Goal: Task Accomplishment & Management: Manage account settings

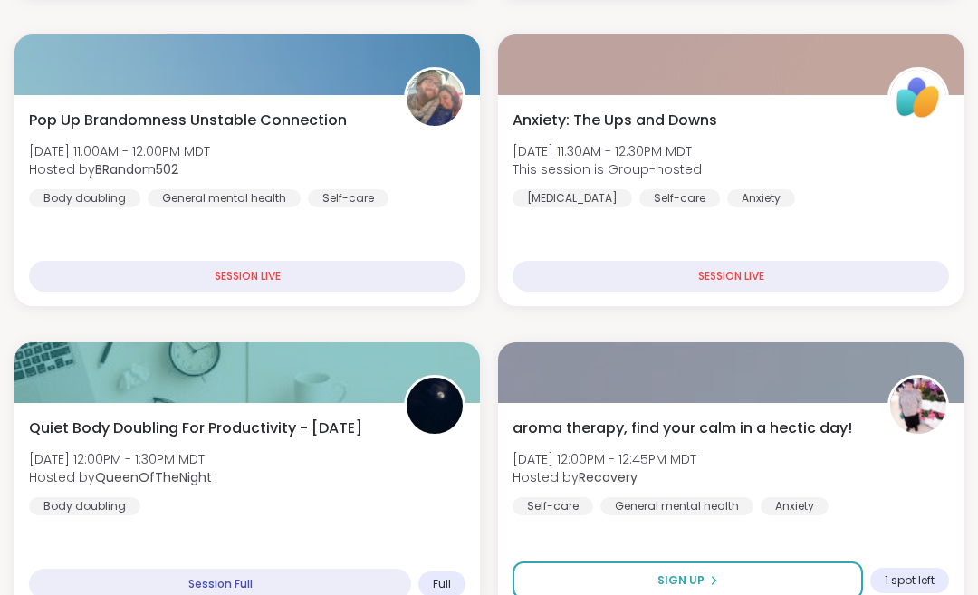
scroll to position [540, 0]
click at [714, 585] on icon at bounding box center [713, 580] width 11 height 11
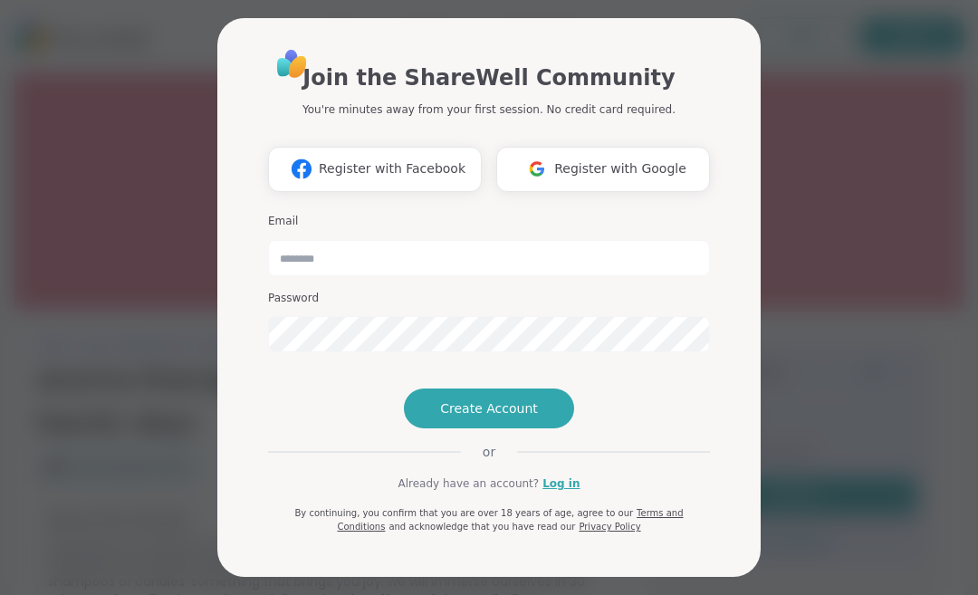
click at [306, 240] on input "email" at bounding box center [489, 258] width 442 height 36
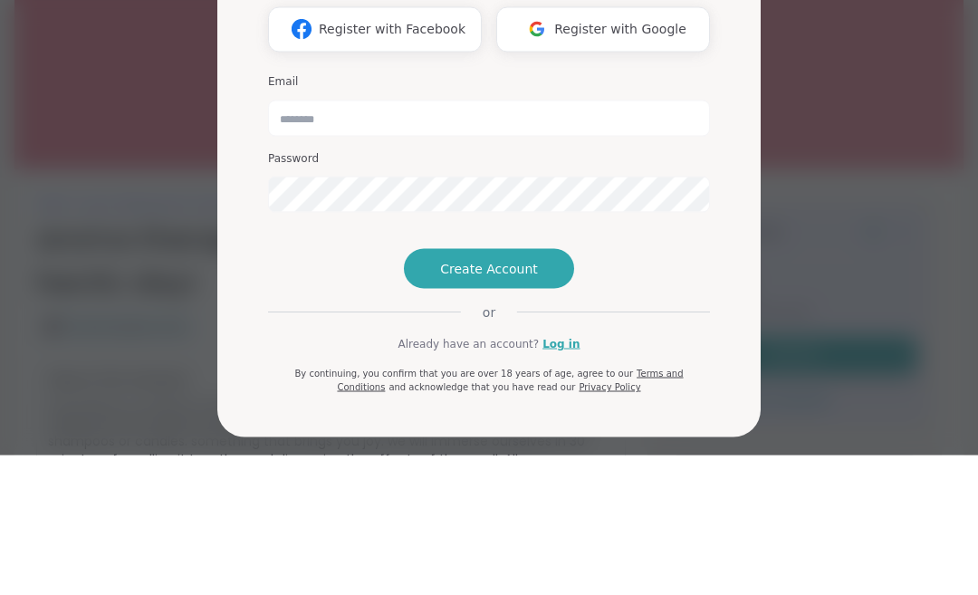
scroll to position [140, 0]
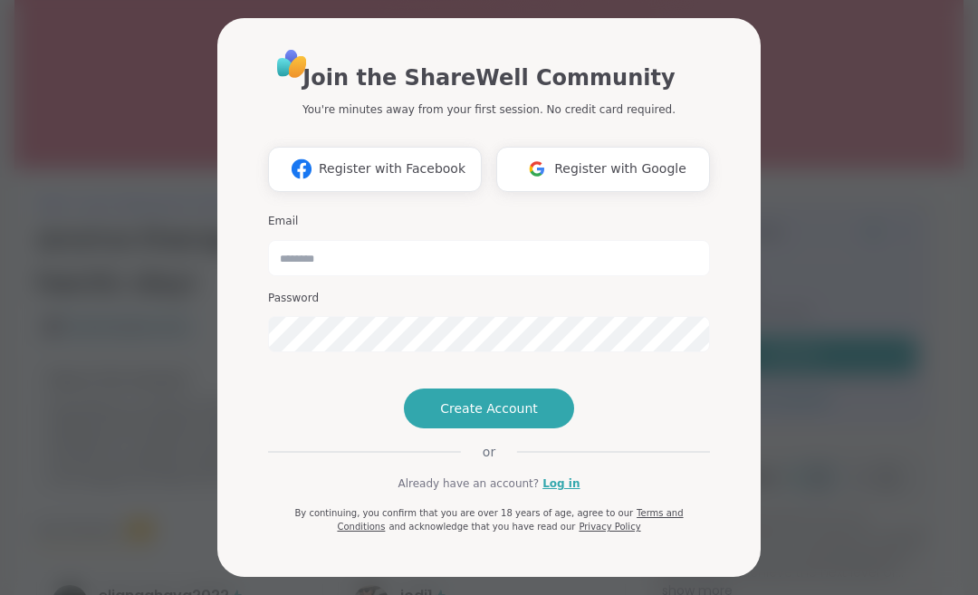
click at [562, 492] on link "Log in" at bounding box center [560, 483] width 37 height 16
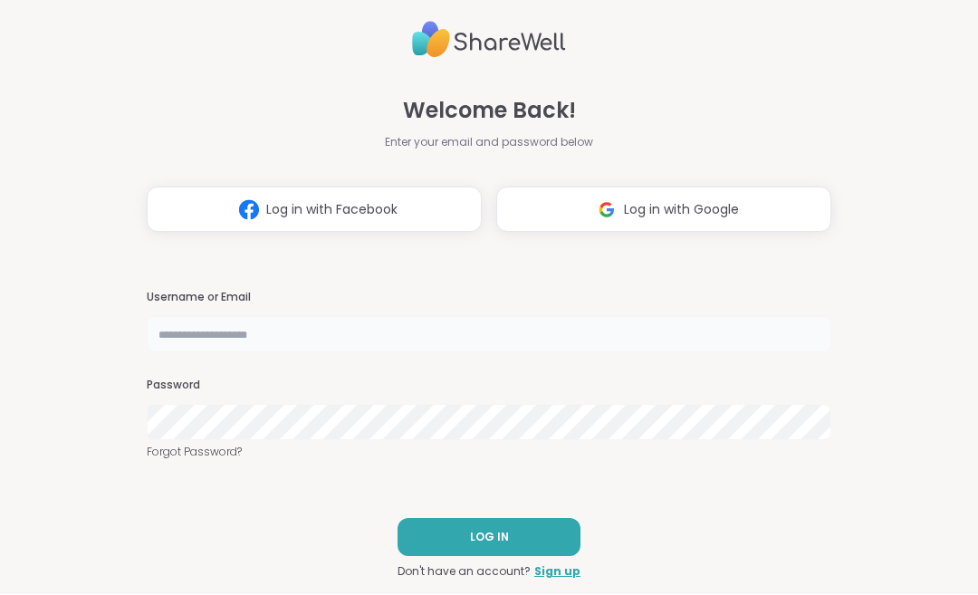
click at [196, 335] on input "text" at bounding box center [489, 335] width 684 height 36
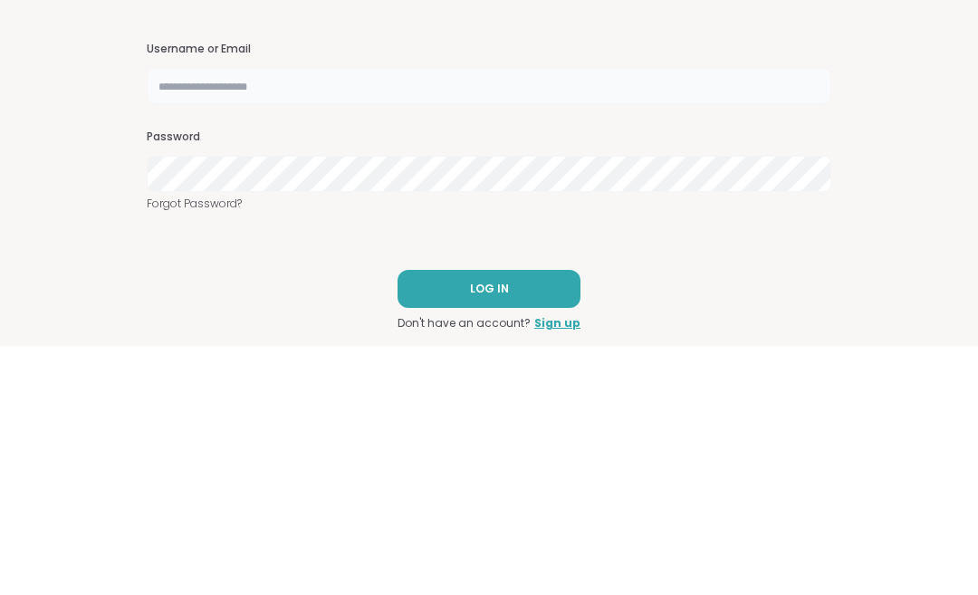
type input "**********"
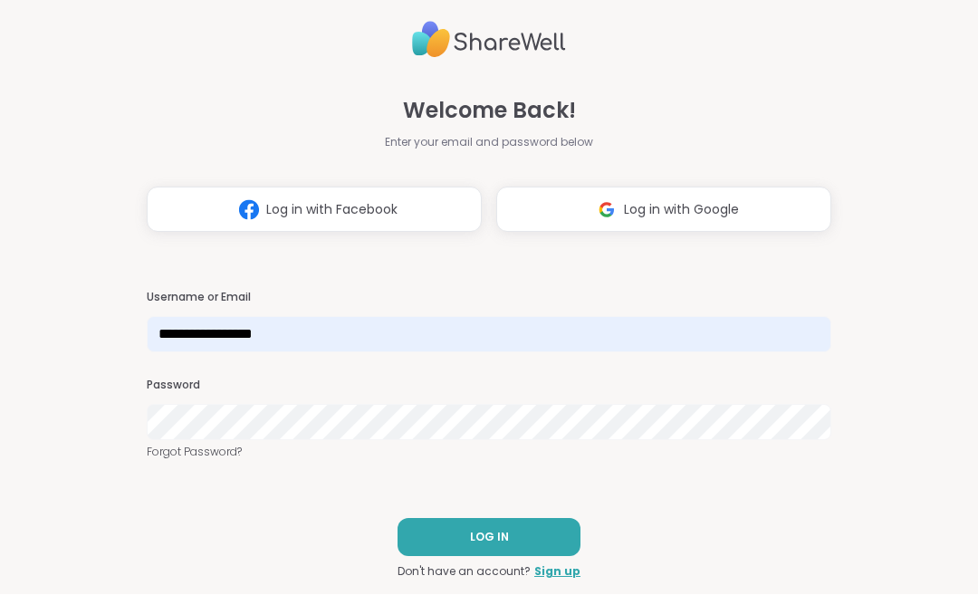
click at [515, 543] on button "LOG IN" at bounding box center [488, 538] width 183 height 38
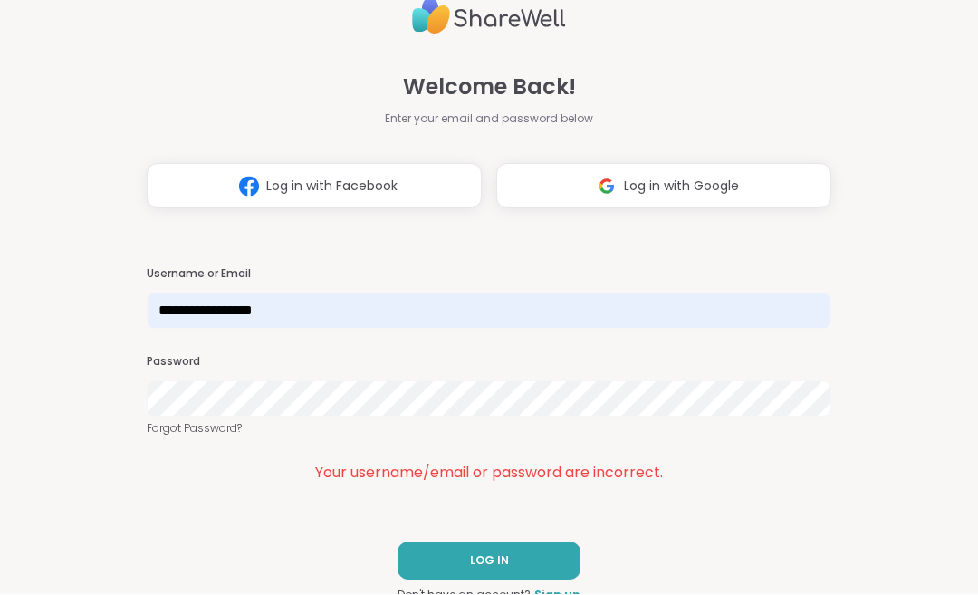
click at [234, 429] on link "Forgot Password?" at bounding box center [489, 429] width 684 height 16
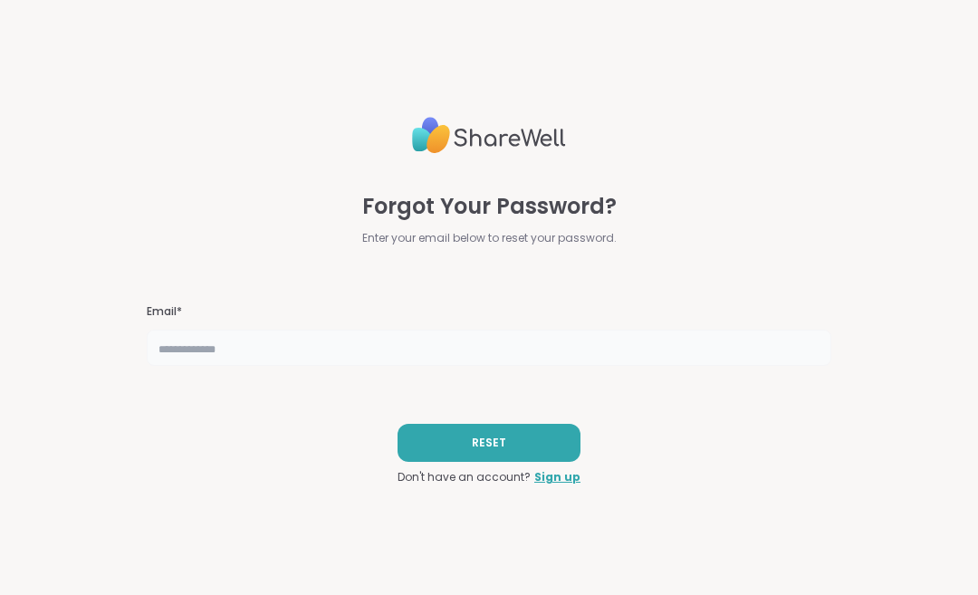
click at [206, 347] on input "text" at bounding box center [489, 348] width 684 height 36
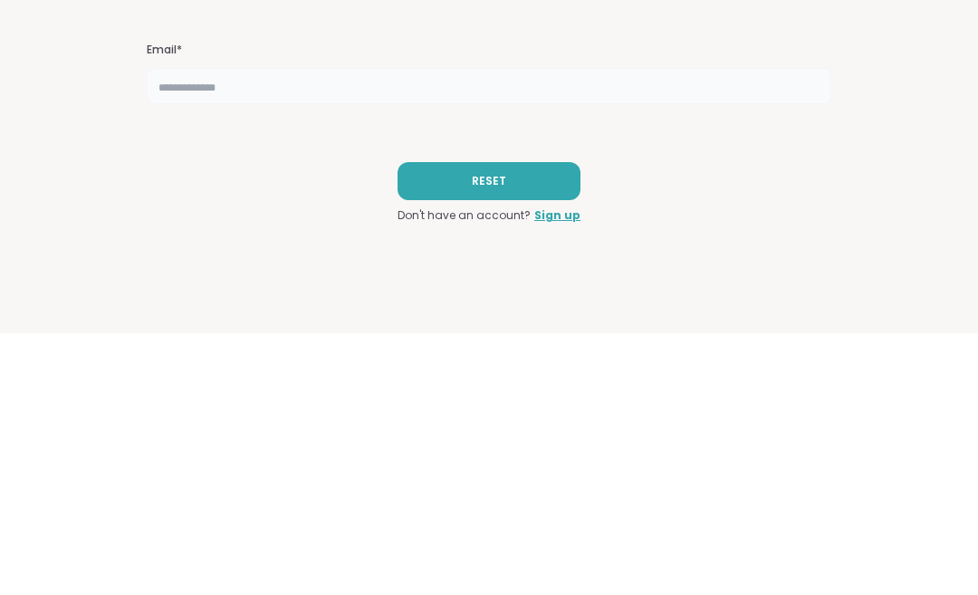
type input "**********"
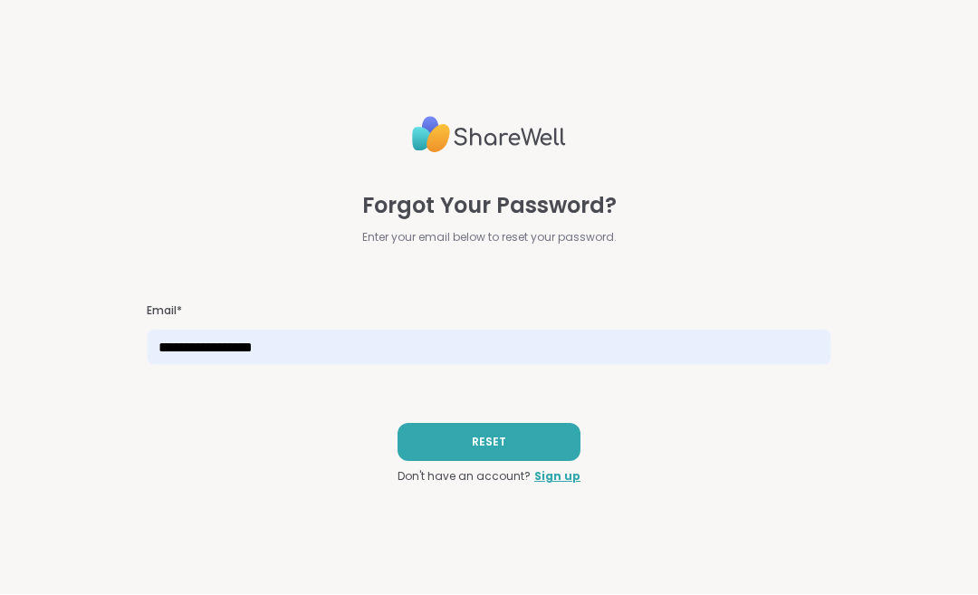
click at [512, 451] on button "RESET" at bounding box center [488, 443] width 183 height 38
click at [517, 452] on button "RESET" at bounding box center [488, 443] width 183 height 38
